Goal: Task Accomplishment & Management: Manage account settings

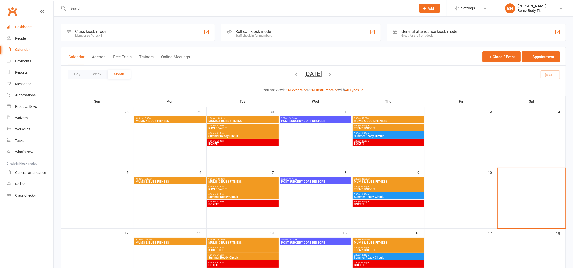
click at [22, 25] on div "Dashboard" at bounding box center [23, 27] width 17 height 4
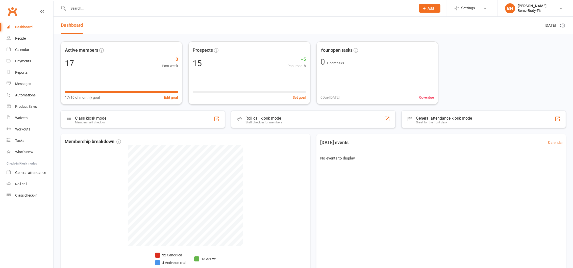
click at [87, 11] on input "text" at bounding box center [240, 8] width 346 height 7
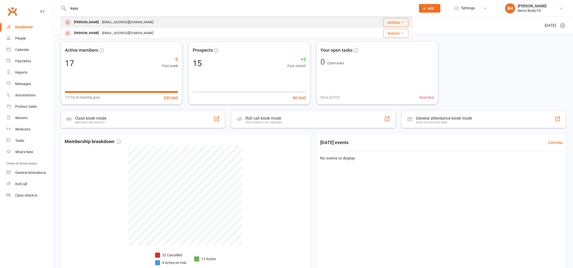
type input "kaya"
click at [101, 20] on div "[EMAIL_ADDRESS][DOMAIN_NAME]" at bounding box center [128, 22] width 54 height 7
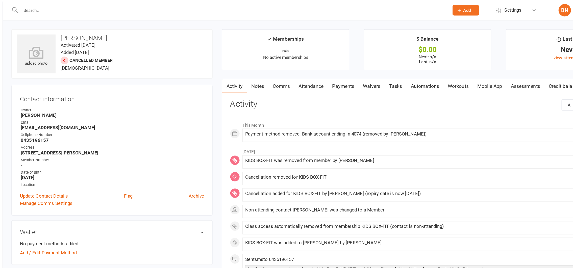
click at [332, 70] on link "Payments" at bounding box center [330, 70] width 25 height 12
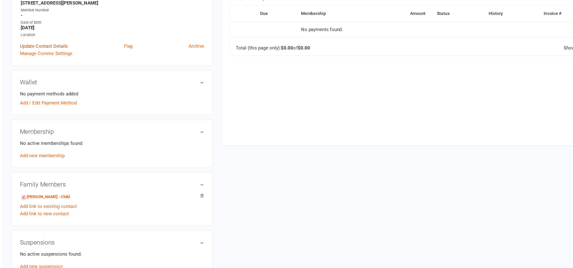
scroll to position [75, 0]
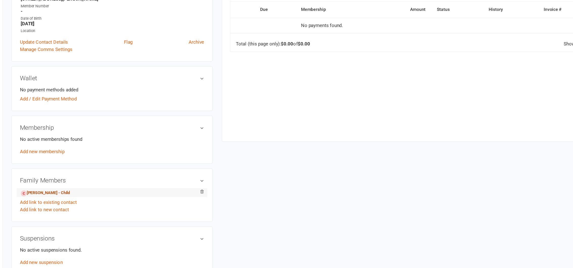
click at [94, 208] on link "[PERSON_NAME] - Child" at bounding box center [88, 207] width 40 height 5
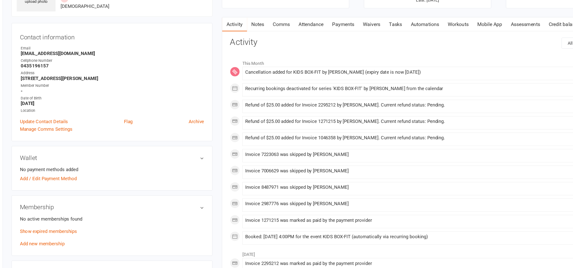
click at [333, 70] on link "Payments" at bounding box center [330, 70] width 25 height 12
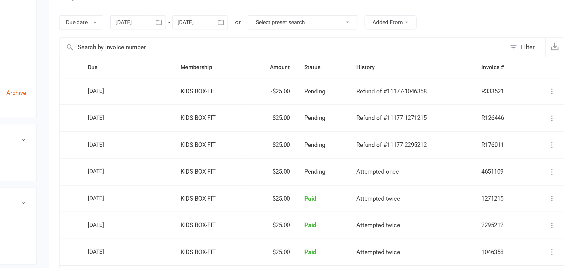
scroll to position [12, 0]
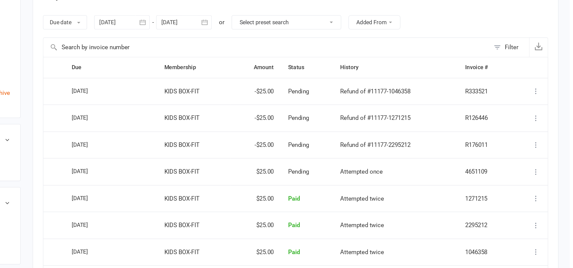
click at [552, 187] on icon at bounding box center [551, 188] width 5 height 5
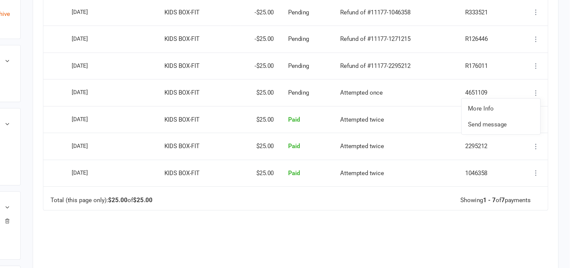
scroll to position [43, 0]
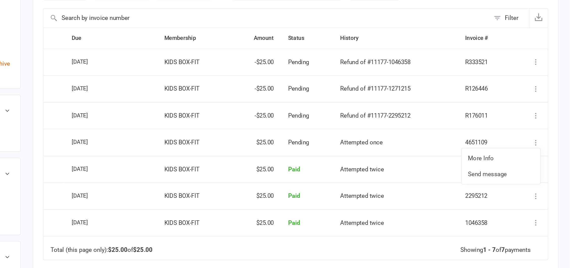
click at [568, 126] on main "✓ Memberships n/a No active memberships $ Balance $0.00 Next: n/a Last: [DATE] …" at bounding box center [399, 145] width 342 height 329
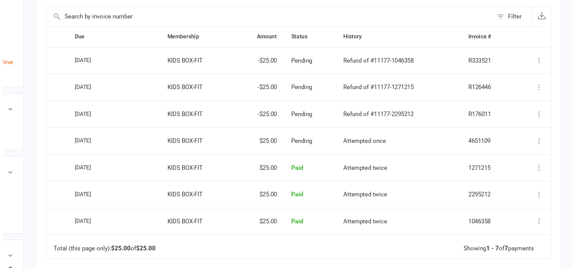
scroll to position [12, 0]
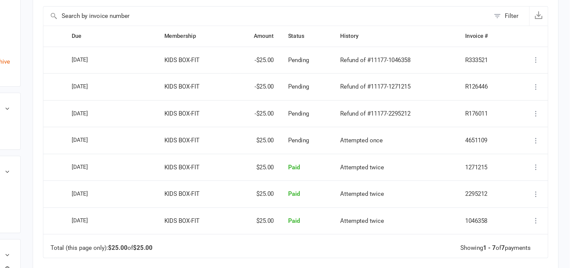
click at [552, 187] on icon at bounding box center [551, 187] width 5 height 5
click at [520, 198] on link "More Info" at bounding box center [530, 197] width 50 height 10
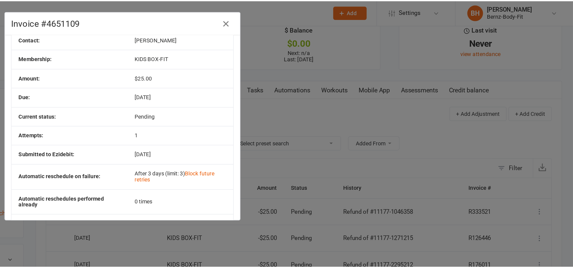
scroll to position [0, 0]
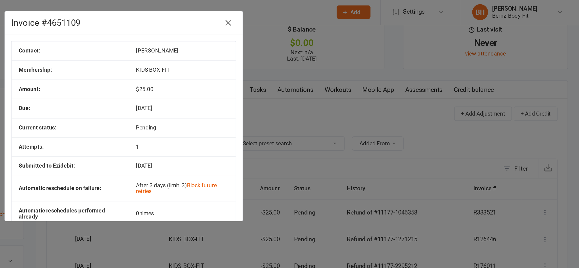
click at [353, 16] on icon "button" at bounding box center [356, 15] width 6 height 6
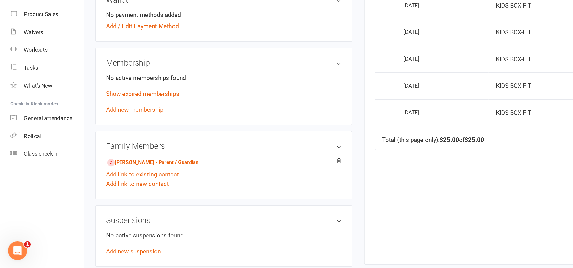
scroll to position [85, 0]
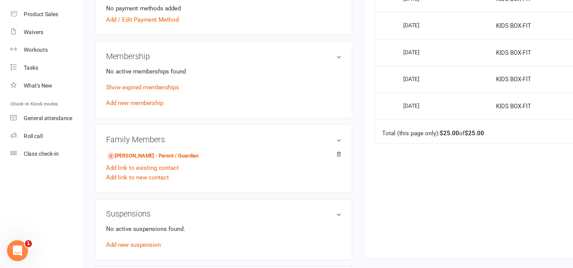
click at [13, 247] on icon "Open Intercom Messenger" at bounding box center [13, 246] width 4 height 4
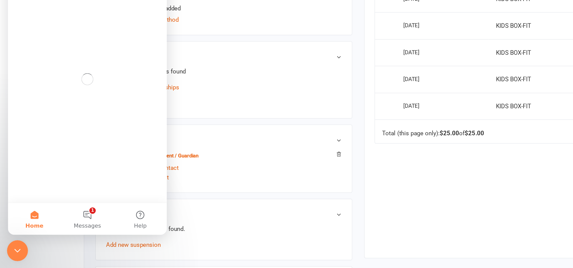
scroll to position [0, 0]
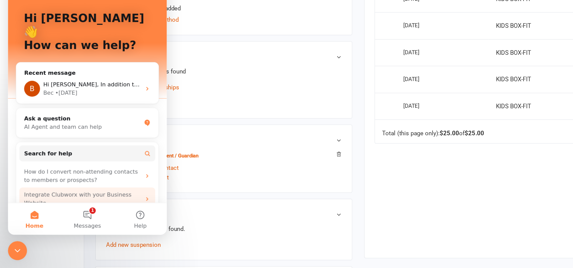
click at [42, 105] on div "Integrate Clubworx with your Business Website" at bounding box center [55, 110] width 74 height 11
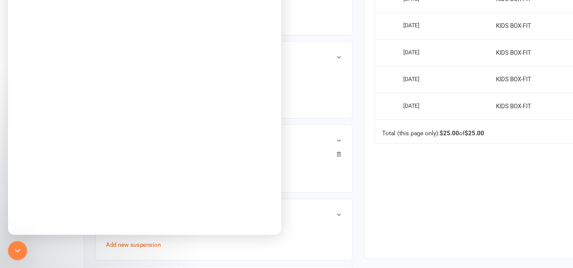
click at [233, 168] on div "Activity Notes Comms Attendance Payments Waivers Tasks Automations Workouts Mob…" at bounding box center [399, 120] width 335 height 283
drag, startPoint x: 230, startPoint y: 164, endPoint x: 228, endPoint y: 163, distance: 3.2
click at [228, 163] on main "✓ Memberships n/a No active memberships $ Balance $0.00 Next: n/a Last: [DATE] …" at bounding box center [399, 102] width 342 height 329
click at [14, 246] on icon "Close Intercom Messenger" at bounding box center [13, 246] width 6 height 6
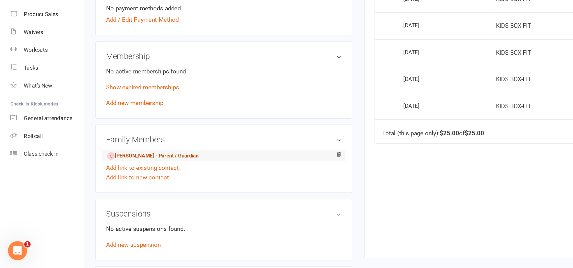
click at [111, 198] on link "[PERSON_NAME] - Parent / Guardian" at bounding box center [97, 196] width 58 height 5
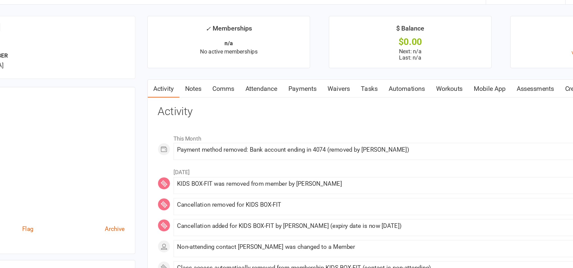
click at [334, 69] on link "Payments" at bounding box center [330, 70] width 25 height 12
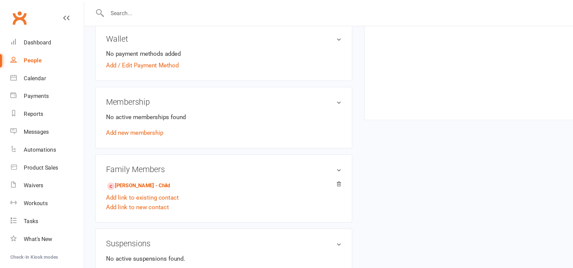
scroll to position [160, 0]
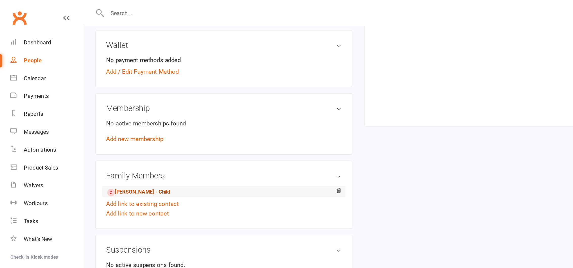
click at [97, 123] on link "[PERSON_NAME] - Child" at bounding box center [88, 122] width 40 height 5
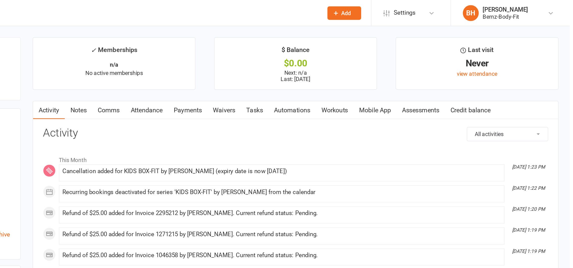
click at [329, 71] on link "Payments" at bounding box center [330, 70] width 25 height 12
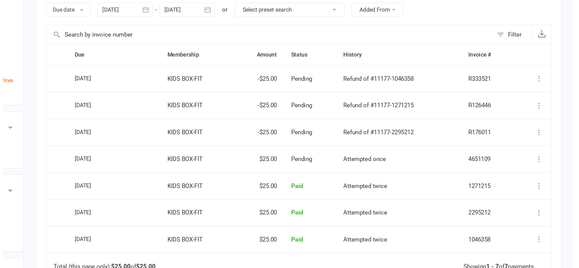
scroll to position [25, 0]
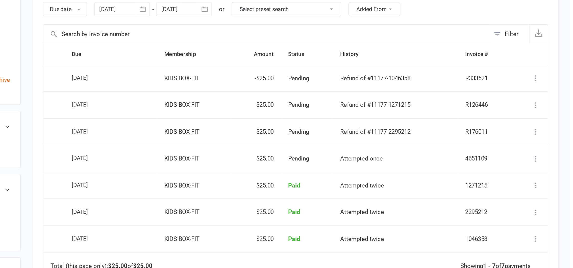
click at [551, 192] on icon at bounding box center [551, 192] width 5 height 5
click at [521, 202] on link "Refund" at bounding box center [530, 202] width 50 height 10
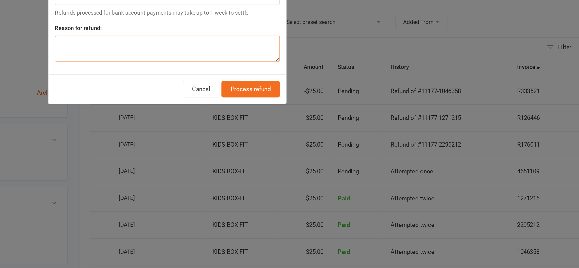
click at [264, 98] on textarea at bounding box center [289, 96] width 143 height 17
type textarea "n/a"
click at [341, 122] on button "Process refund" at bounding box center [342, 122] width 37 height 11
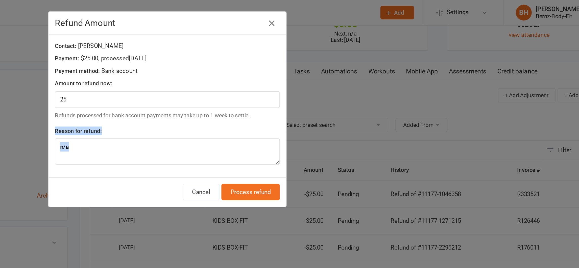
drag, startPoint x: 308, startPoint y: 117, endPoint x: 389, endPoint y: 74, distance: 91.5
click at [389, 74] on div "Refund Amount Contact: [PERSON_NAME] Payment: $25.00 , processed [DATE] Payment…" at bounding box center [289, 134] width 579 height 268
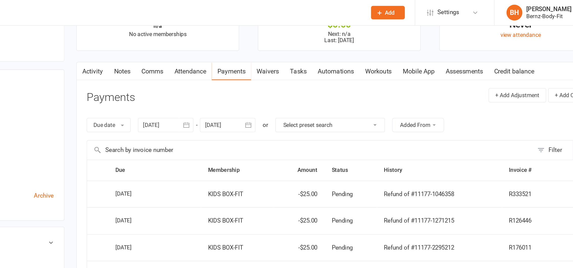
click at [389, 74] on div "Due date Due date Date paid Date failed Date settled [DATE] [DATE] Sun Mon Tue …" at bounding box center [398, 79] width 321 height 19
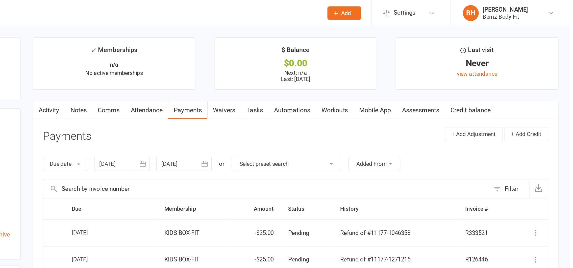
scroll to position [0, 0]
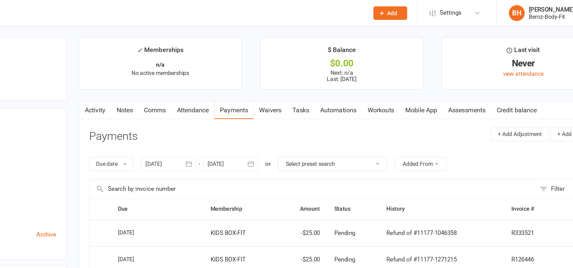
click at [281, 69] on link "Comms" at bounding box center [280, 70] width 21 height 12
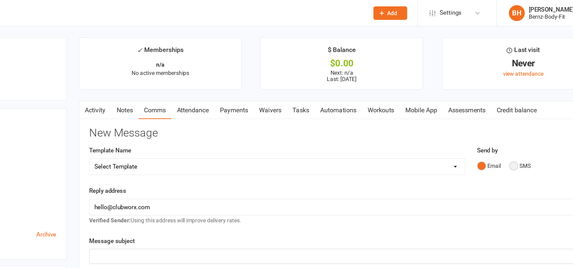
click at [507, 106] on button "SMS" at bounding box center [513, 106] width 14 height 10
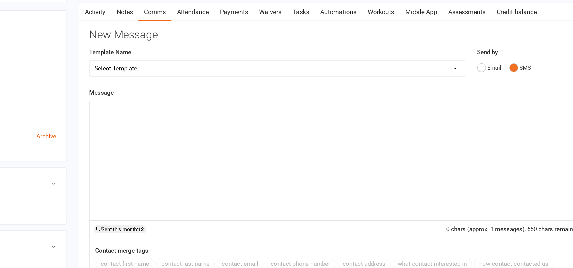
click at [273, 139] on div "﻿" at bounding box center [399, 165] width 321 height 76
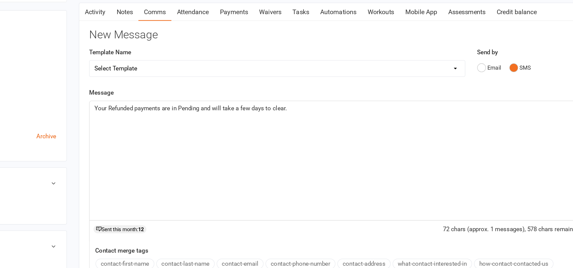
click at [242, 130] on span "Your Refunded payments are in Pending and will take a few days to clear." at bounding box center [303, 131] width 123 height 5
click at [401, 131] on p "REFUND UPDATE : Your Refunded payments are in Pending and will take a few days …" at bounding box center [399, 131] width 315 height 6
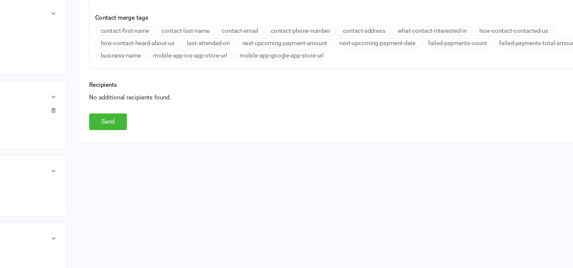
scroll to position [122, 0]
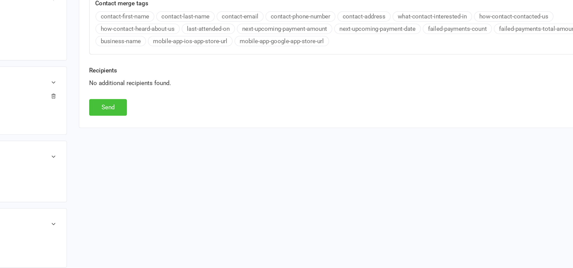
click at [253, 166] on button "Send" at bounding box center [250, 166] width 24 height 11
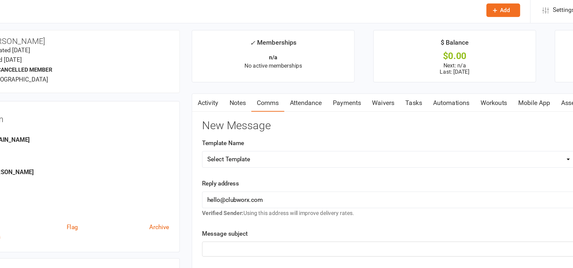
scroll to position [3, 0]
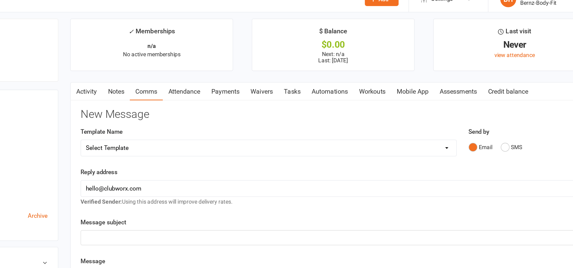
click at [284, 67] on link "Comms" at bounding box center [280, 67] width 21 height 12
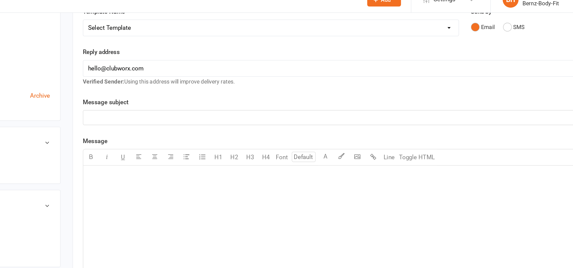
scroll to position [0, 0]
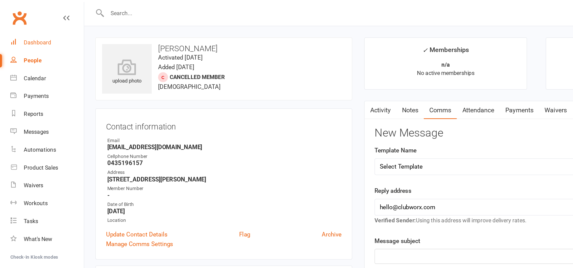
click at [22, 24] on link "Dashboard" at bounding box center [30, 26] width 47 height 11
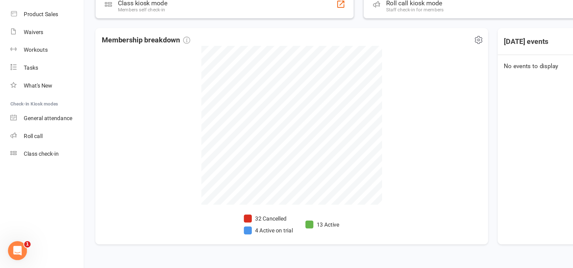
scroll to position [30, 0]
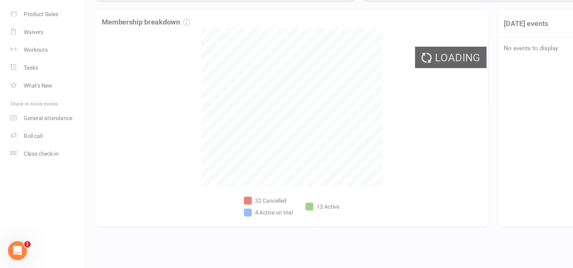
select select "no_trial"
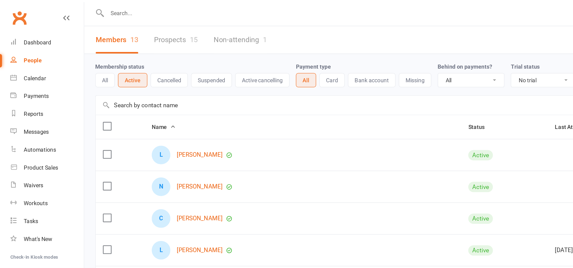
click at [84, 6] on input "text" at bounding box center [240, 8] width 346 height 7
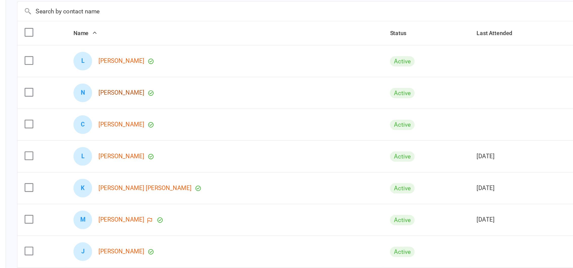
click at [126, 119] on link "[PERSON_NAME]" at bounding box center [126, 119] width 29 height 4
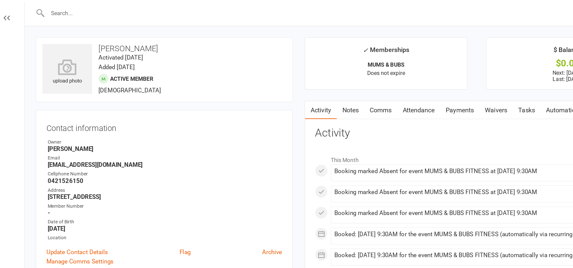
select select "no_trial"
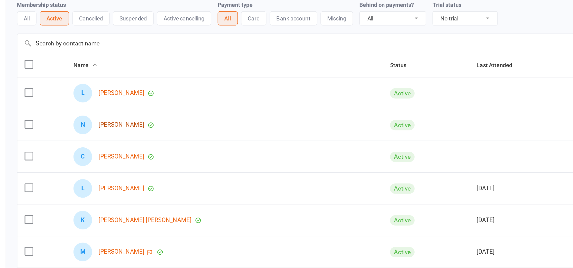
click at [129, 119] on link "[PERSON_NAME]" at bounding box center [126, 119] width 29 height 4
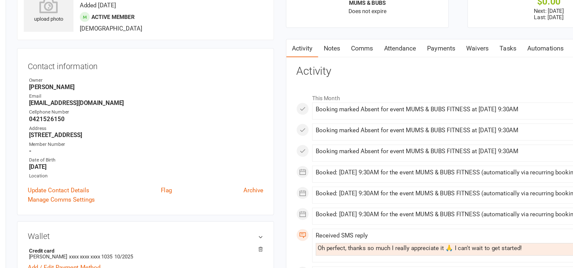
click at [328, 70] on link "Payments" at bounding box center [330, 70] width 25 height 12
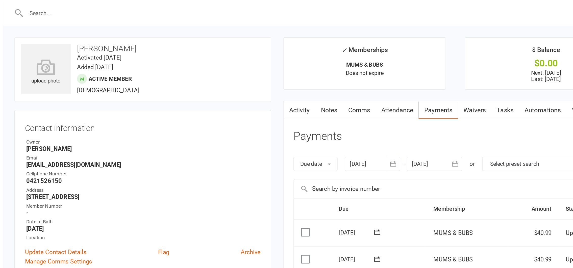
select select "no_trial"
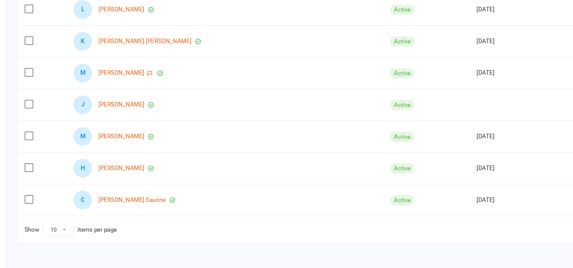
scroll to position [56, 0]
click at [136, 204] on link "[PERSON_NAME]" at bounding box center [126, 204] width 29 height 4
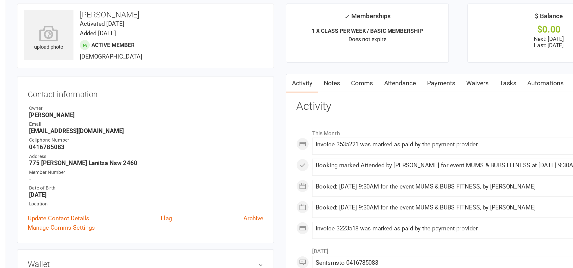
click at [331, 75] on link "Payments" at bounding box center [330, 75] width 25 height 12
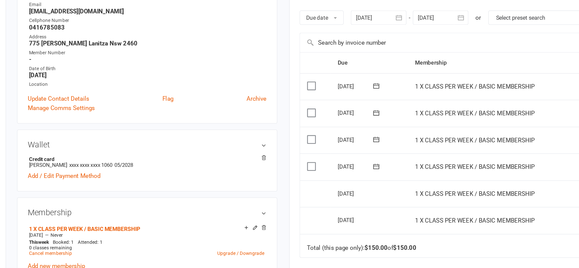
select select "no_trial"
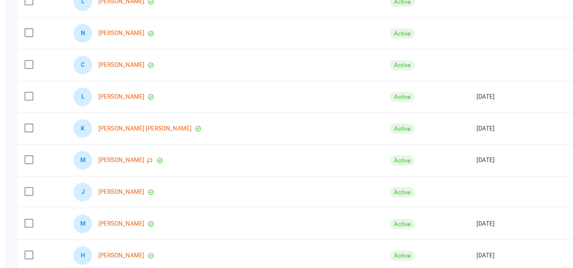
scroll to position [68, 0]
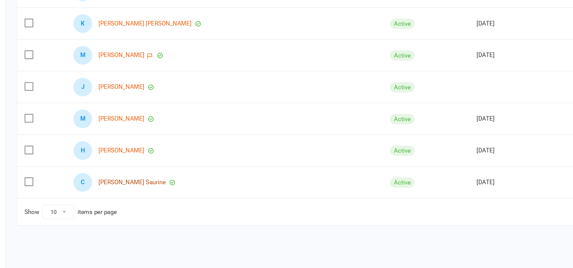
click at [118, 212] on link "[PERSON_NAME] Saurine" at bounding box center [133, 214] width 43 height 4
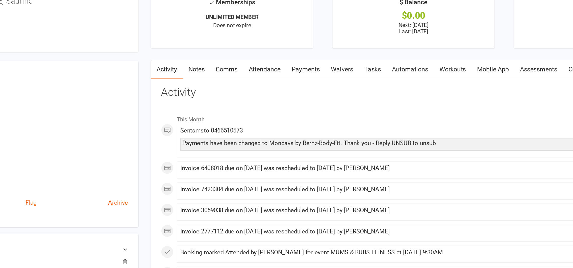
click at [332, 74] on link "Payments" at bounding box center [330, 75] width 25 height 12
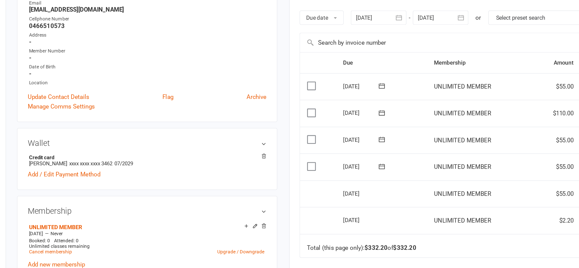
select select "no_trial"
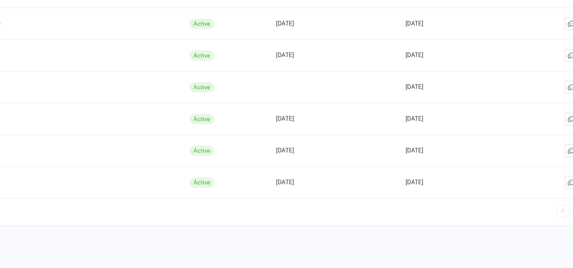
scroll to position [68, 0]
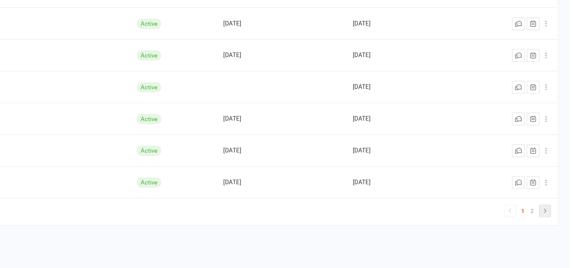
click at [557, 230] on icon at bounding box center [558, 231] width 2 height 3
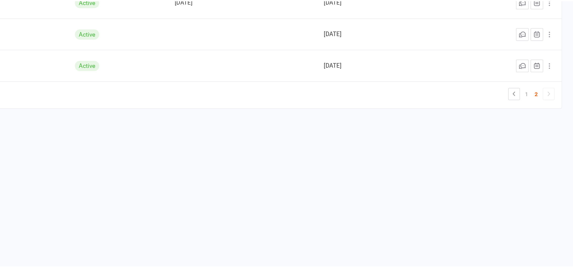
scroll to position [0, 0]
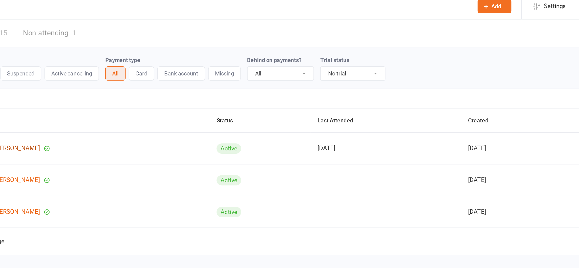
click at [135, 98] on link "[PERSON_NAME]" at bounding box center [132, 99] width 29 height 4
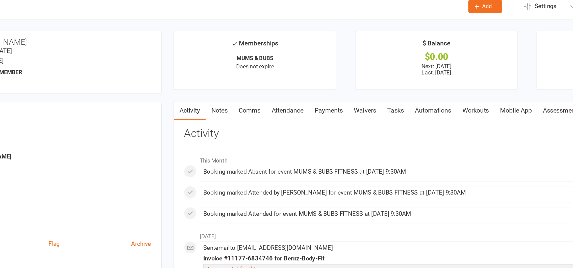
click at [331, 75] on link "Payments" at bounding box center [330, 75] width 25 height 12
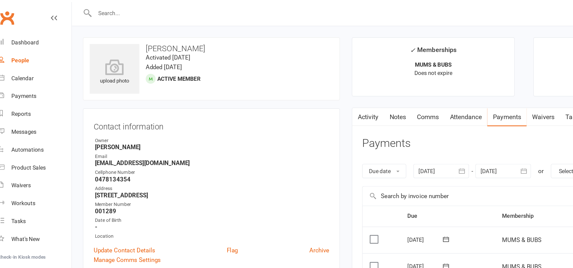
click at [95, 6] on input "text" at bounding box center [240, 8] width 346 height 7
click at [75, 9] on input "text" at bounding box center [240, 8] width 346 height 7
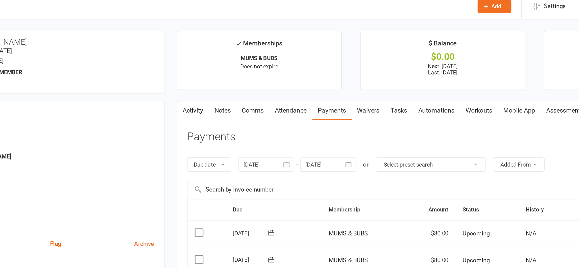
select select "no_trial"
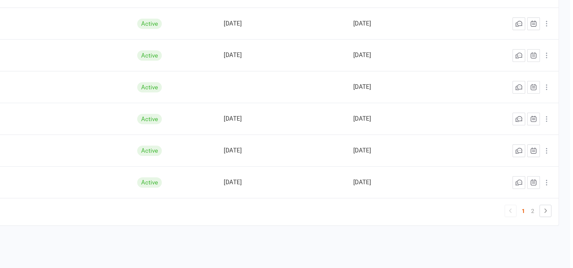
scroll to position [68, 0]
click at [555, 231] on icon at bounding box center [558, 232] width 6 height 6
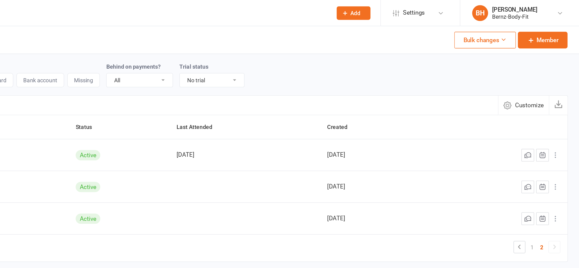
scroll to position [0, 0]
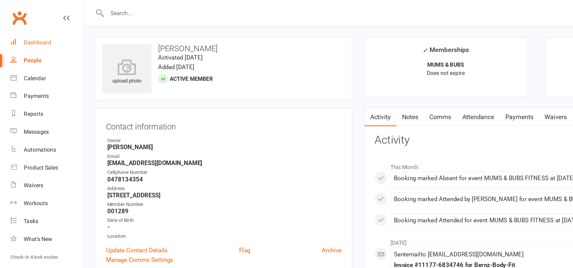
click at [26, 26] on div "Dashboard" at bounding box center [23, 27] width 17 height 4
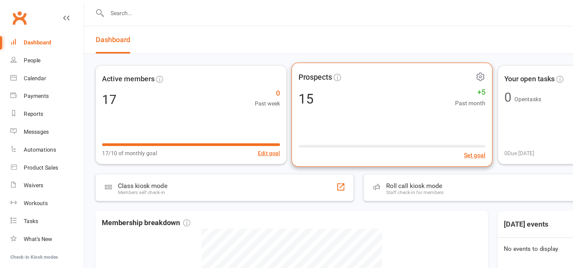
click at [220, 76] on div "Prospects 15 +5 Past month Set goal" at bounding box center [250, 73] width 128 height 66
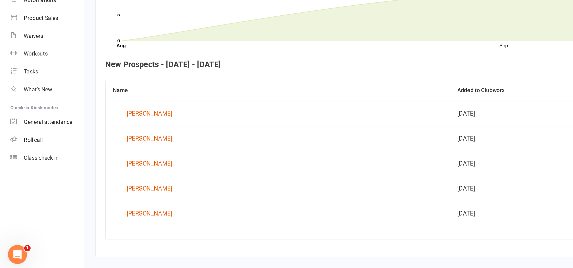
scroll to position [92, 0]
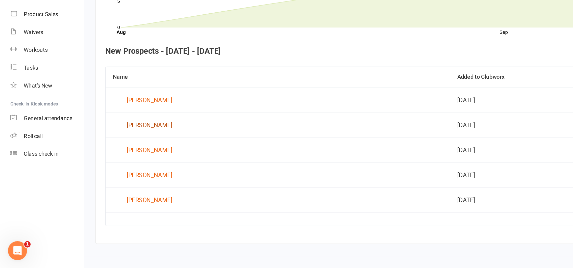
click at [93, 176] on div "[PERSON_NAME]" at bounding box center [95, 178] width 29 height 8
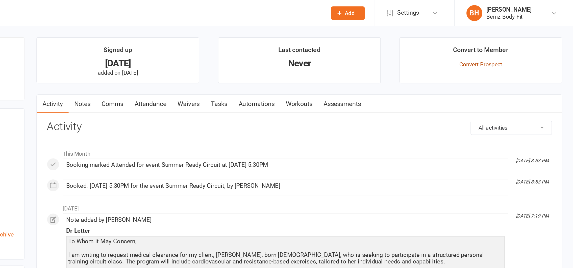
click at [513, 39] on link "Convert Prospect" at bounding box center [514, 41] width 27 height 4
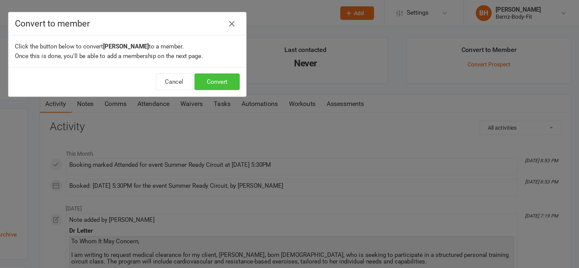
click at [345, 51] on button "Convert" at bounding box center [346, 52] width 29 height 11
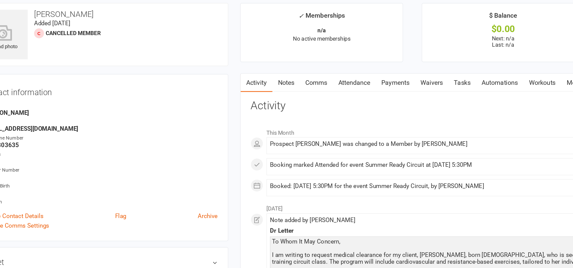
click at [280, 74] on link "Comms" at bounding box center [280, 75] width 21 height 12
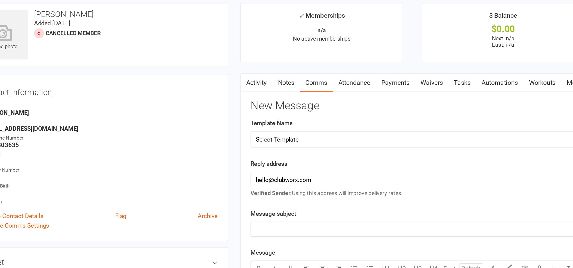
click at [261, 75] on link "Notes" at bounding box center [260, 75] width 17 height 12
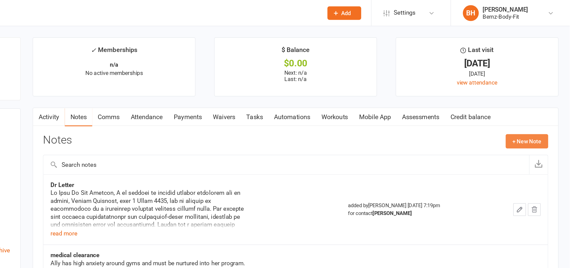
click at [545, 90] on button "+ New Note" at bounding box center [546, 89] width 27 height 9
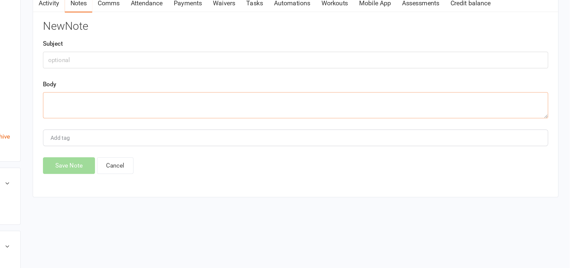
click at [261, 138] on textarea at bounding box center [398, 139] width 321 height 17
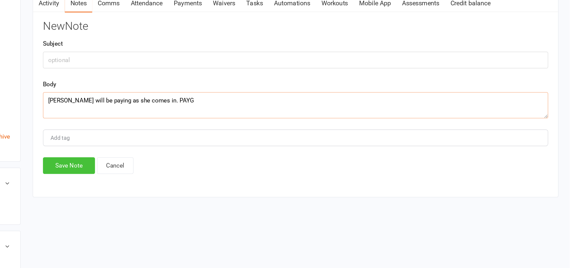
type textarea "[PERSON_NAME] will be paying as she comes in. PAYG"
click at [254, 179] on button "Save Note" at bounding box center [254, 178] width 33 height 11
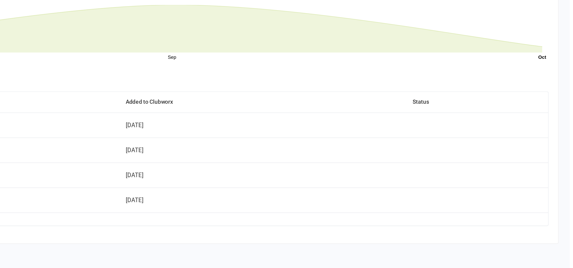
scroll to position [76, 0]
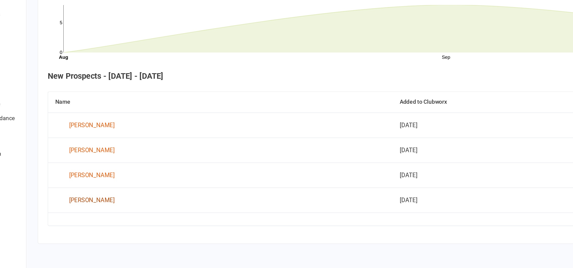
click at [104, 226] on div "[PERSON_NAME]" at bounding box center [95, 225] width 29 height 8
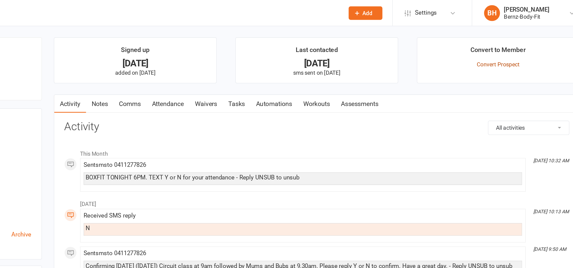
click at [511, 41] on link "Convert Prospect" at bounding box center [514, 41] width 27 height 4
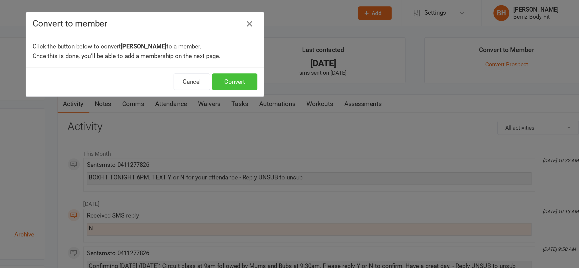
click at [348, 52] on button "Convert" at bounding box center [346, 52] width 29 height 11
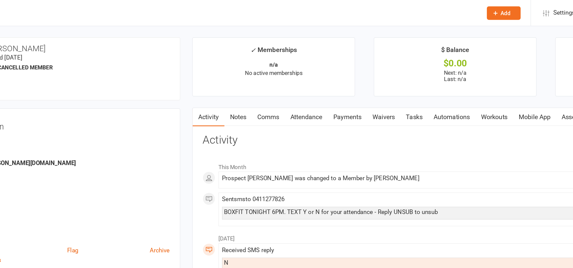
click at [261, 75] on link "Notes" at bounding box center [260, 75] width 17 height 12
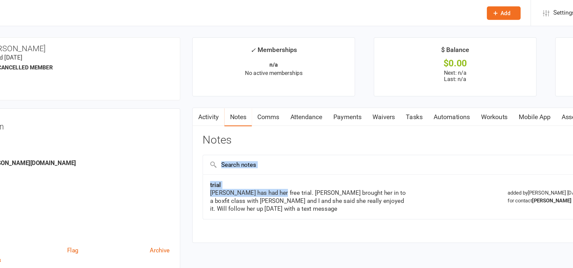
drag, startPoint x: 286, startPoint y: 121, endPoint x: 299, endPoint y: 110, distance: 16.8
click at [299, 110] on div "trial Maddy has had her free trial. Mayra brought her in to a boxfit class with…" at bounding box center [398, 123] width 321 height 48
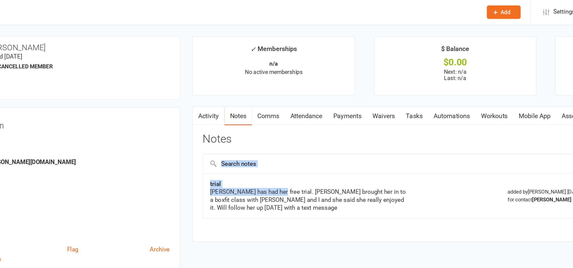
click at [259, 74] on link "Notes" at bounding box center [260, 75] width 17 height 12
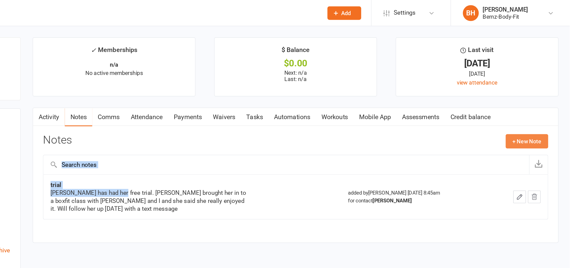
click at [545, 89] on button "+ New Note" at bounding box center [546, 89] width 27 height 9
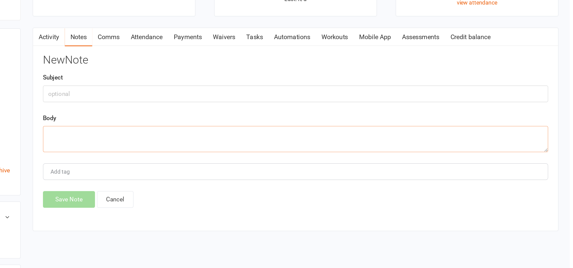
click at [265, 140] on textarea at bounding box center [398, 139] width 321 height 17
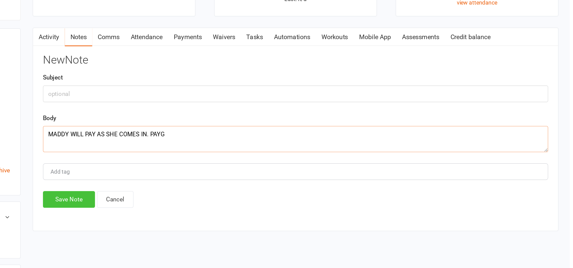
type textarea "MADDY WILL PAY AS SHE COMES IN. PAYG"
click at [252, 177] on button "Save Note" at bounding box center [254, 178] width 33 height 11
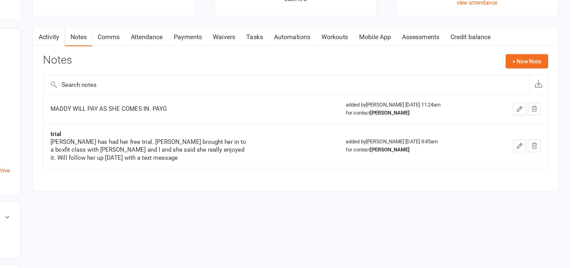
click at [327, 75] on link "Payments" at bounding box center [330, 75] width 25 height 12
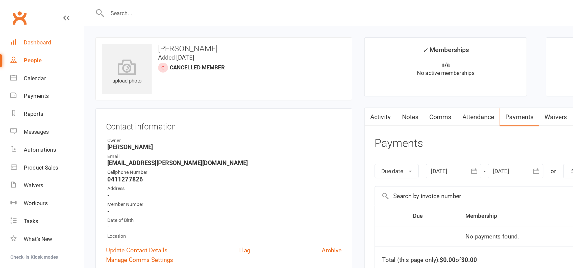
click at [25, 27] on div "Dashboard" at bounding box center [23, 27] width 17 height 4
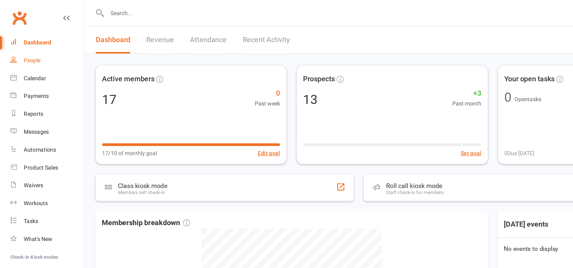
click at [19, 38] on div "People" at bounding box center [20, 38] width 11 height 4
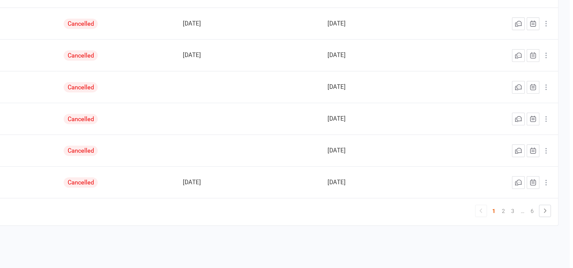
scroll to position [68, 0]
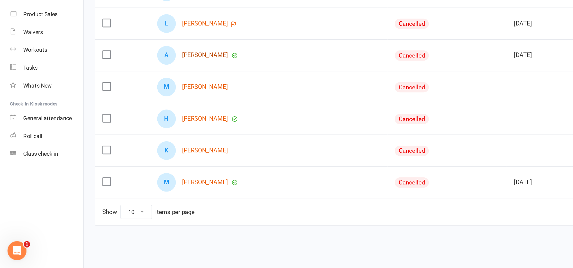
click at [127, 131] on link "Alison Cromwell" at bounding box center [130, 133] width 29 height 4
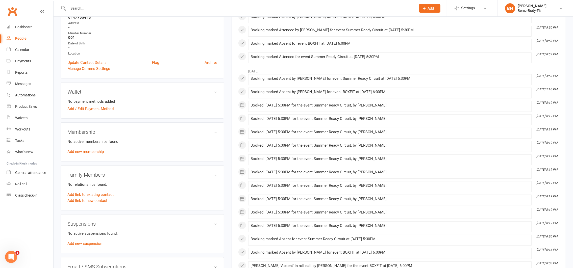
scroll to position [97, 0]
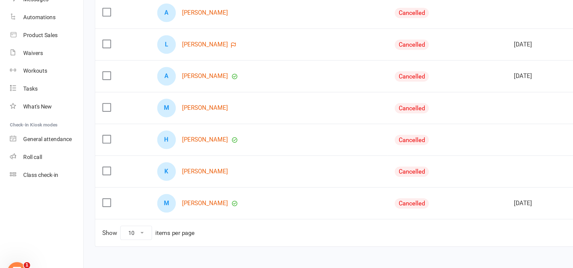
scroll to position [68, 0]
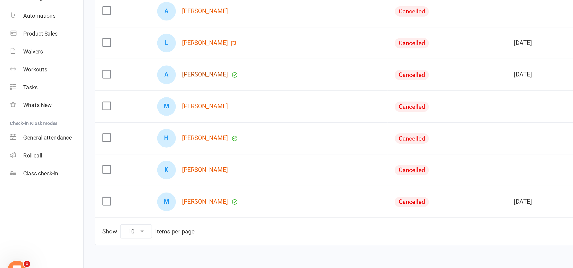
click at [128, 132] on link "Alison Cromwell" at bounding box center [130, 133] width 29 height 4
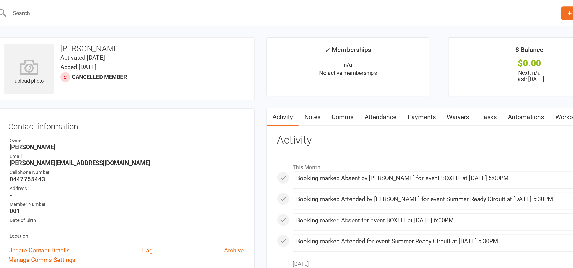
click at [105, 49] on div at bounding box center [104, 49] width 6 height 6
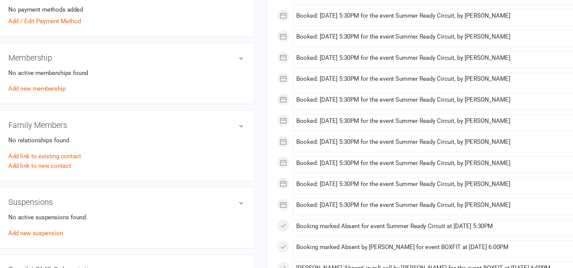
scroll to position [95, 0]
click at [77, 153] on link "Add new membership" at bounding box center [85, 153] width 36 height 5
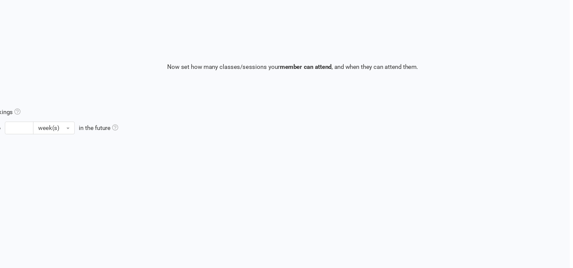
scroll to position [66, 0]
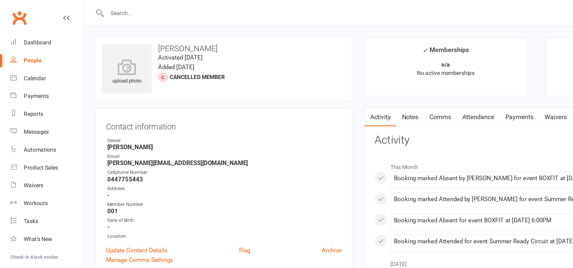
click at [82, 9] on input "text" at bounding box center [240, 8] width 346 height 7
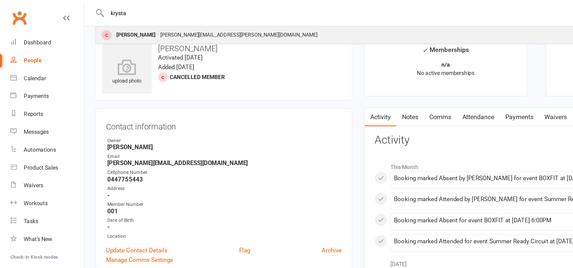
type input "krysta"
click at [83, 22] on div "Krystal Martin" at bounding box center [87, 22] width 28 height 7
